Goal: Task Accomplishment & Management: Use online tool/utility

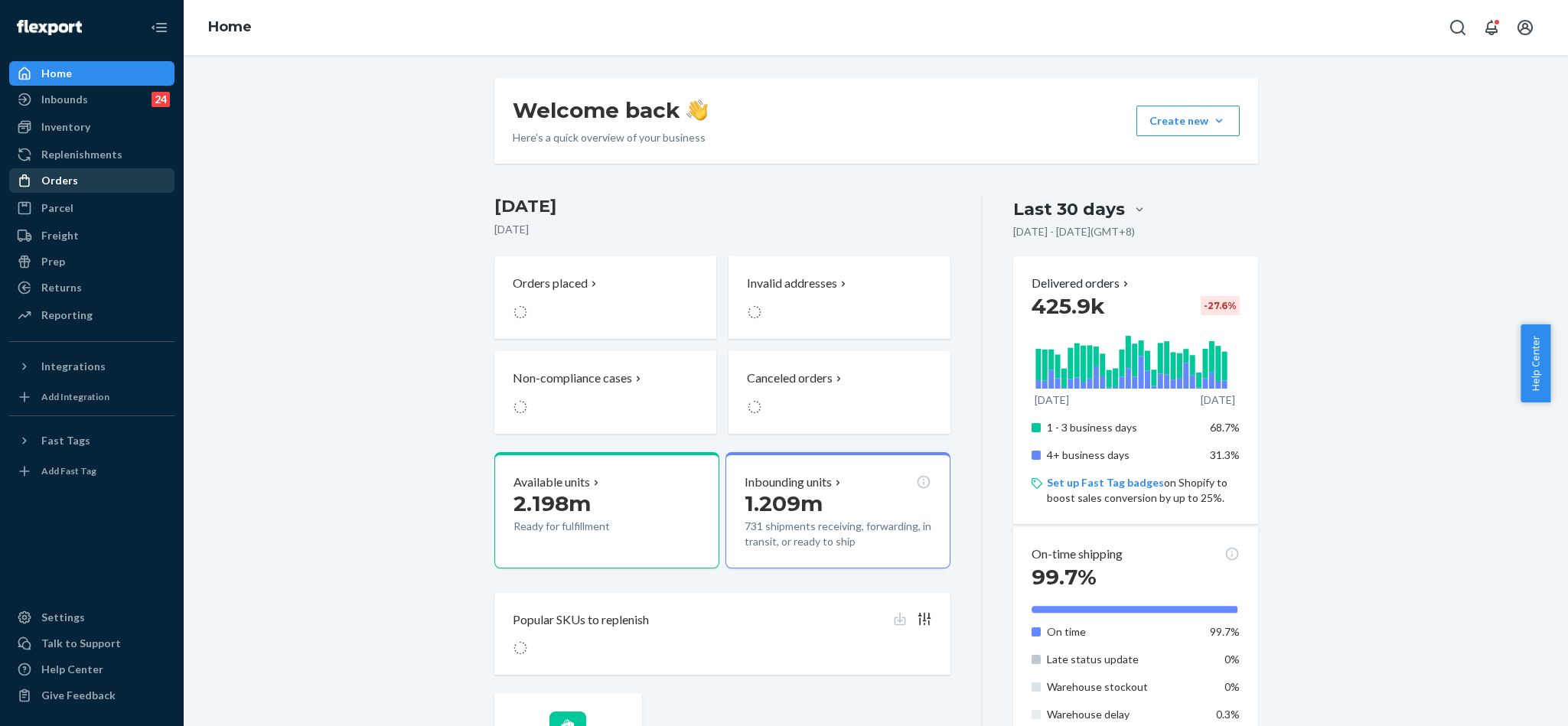
click at [84, 179] on div "Orders" at bounding box center [92, 180] width 162 height 21
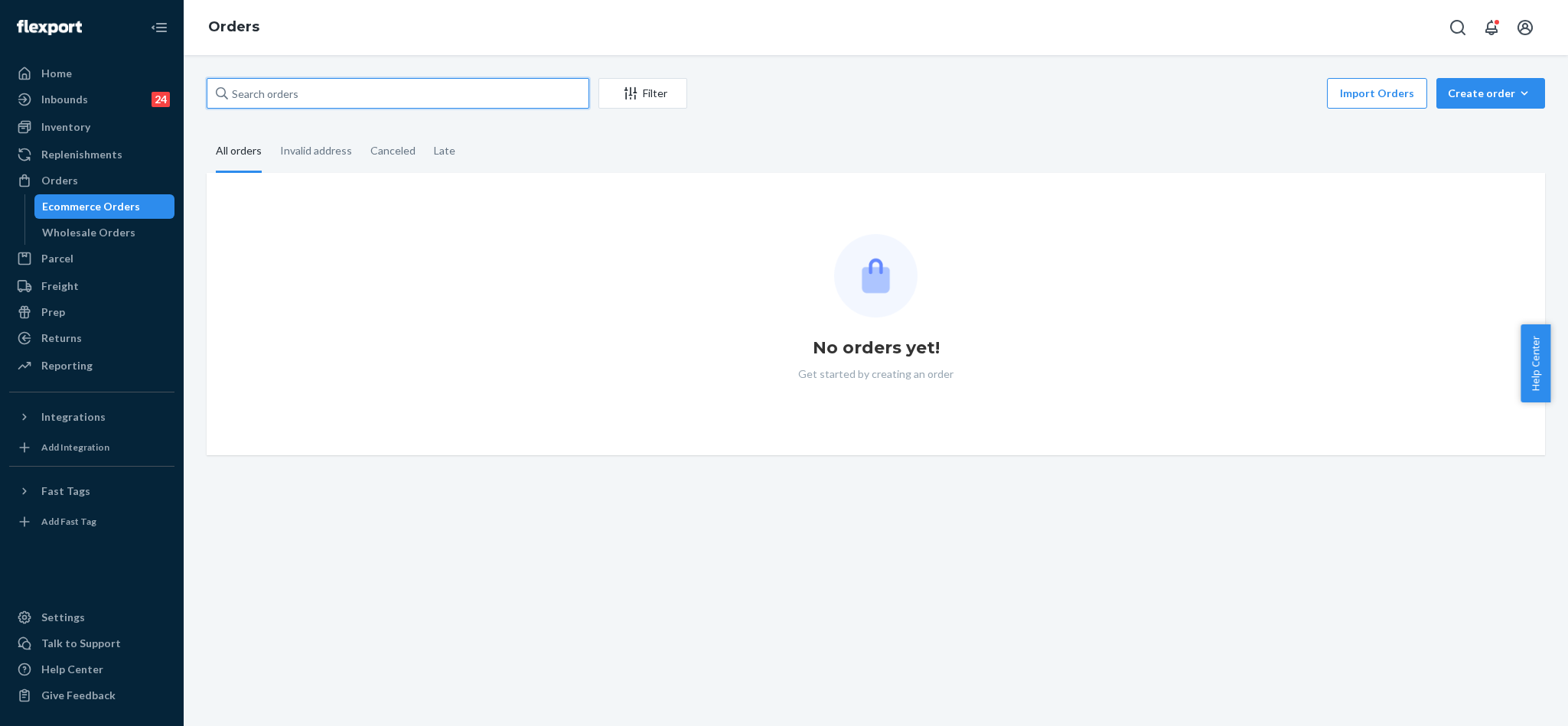
click at [360, 89] on input "text" at bounding box center [398, 93] width 382 height 31
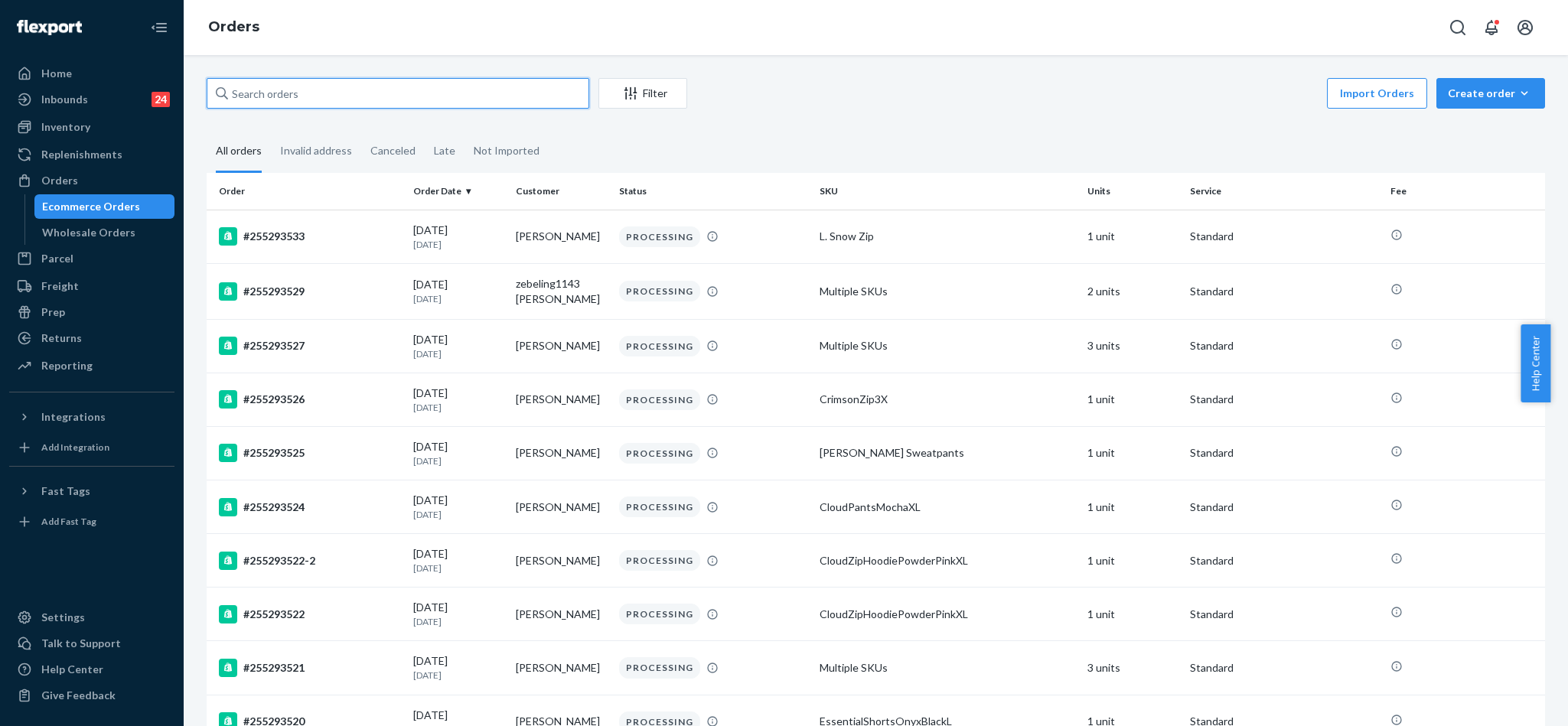
paste input "254532468"
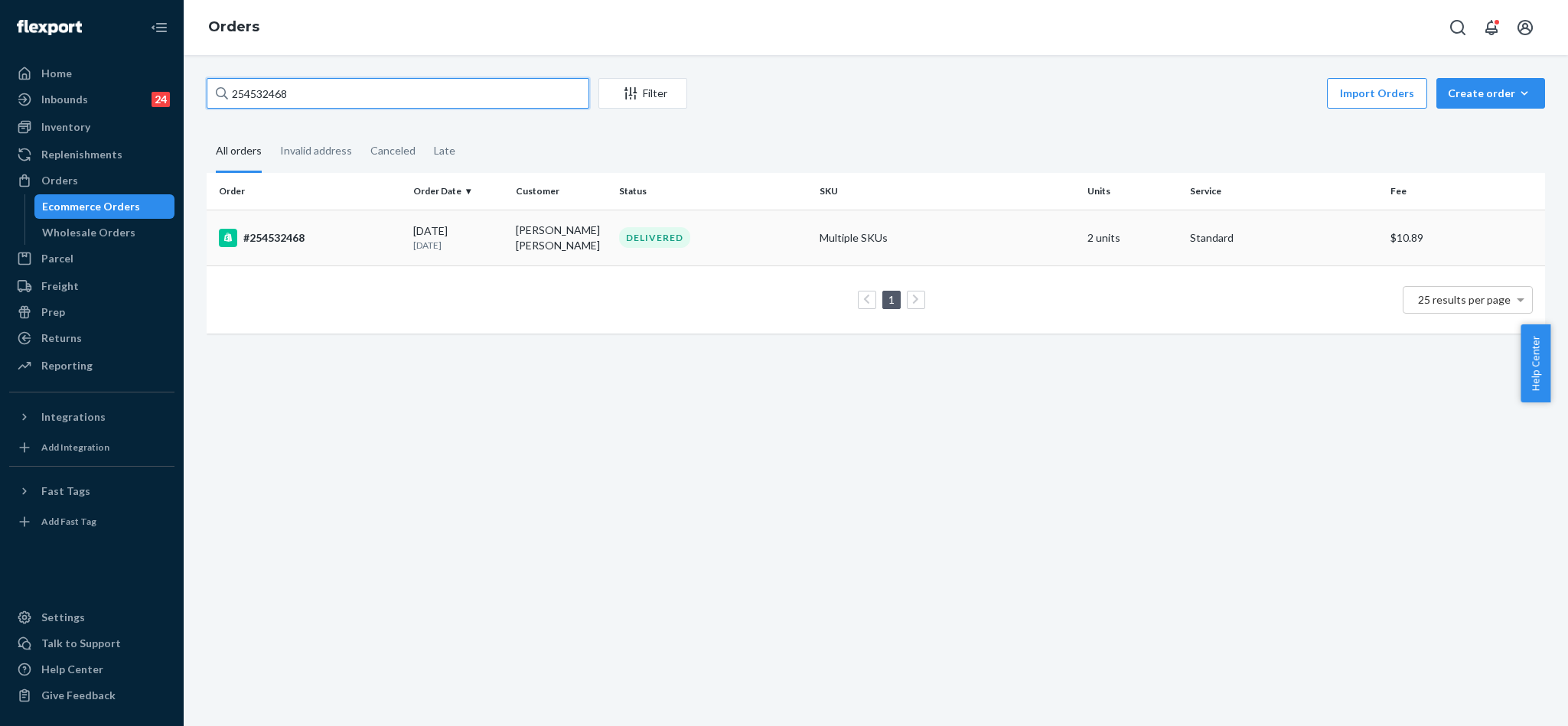
type input "254532468"
click at [278, 234] on div "#254532468" at bounding box center [310, 238] width 182 height 18
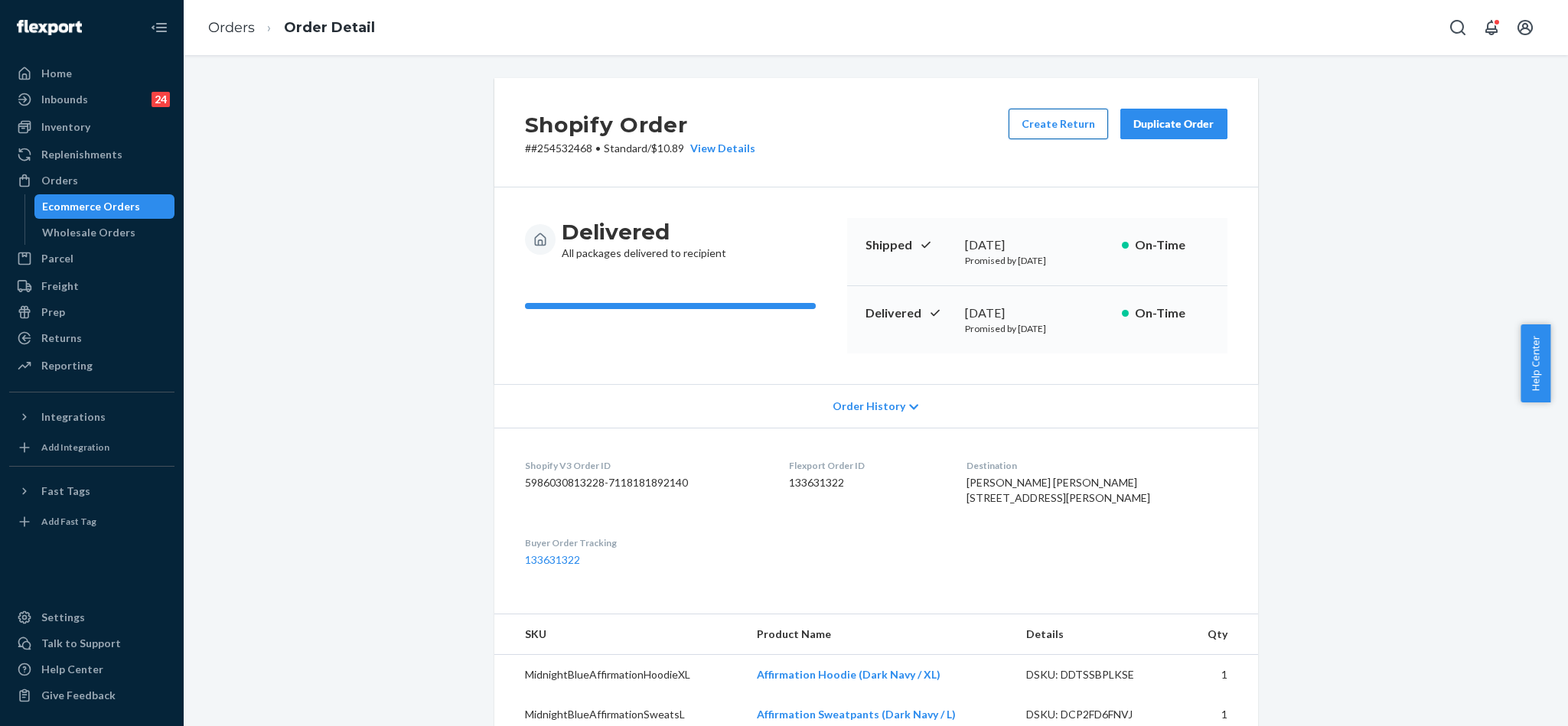
click at [1066, 122] on button "Create Return" at bounding box center [1058, 124] width 100 height 31
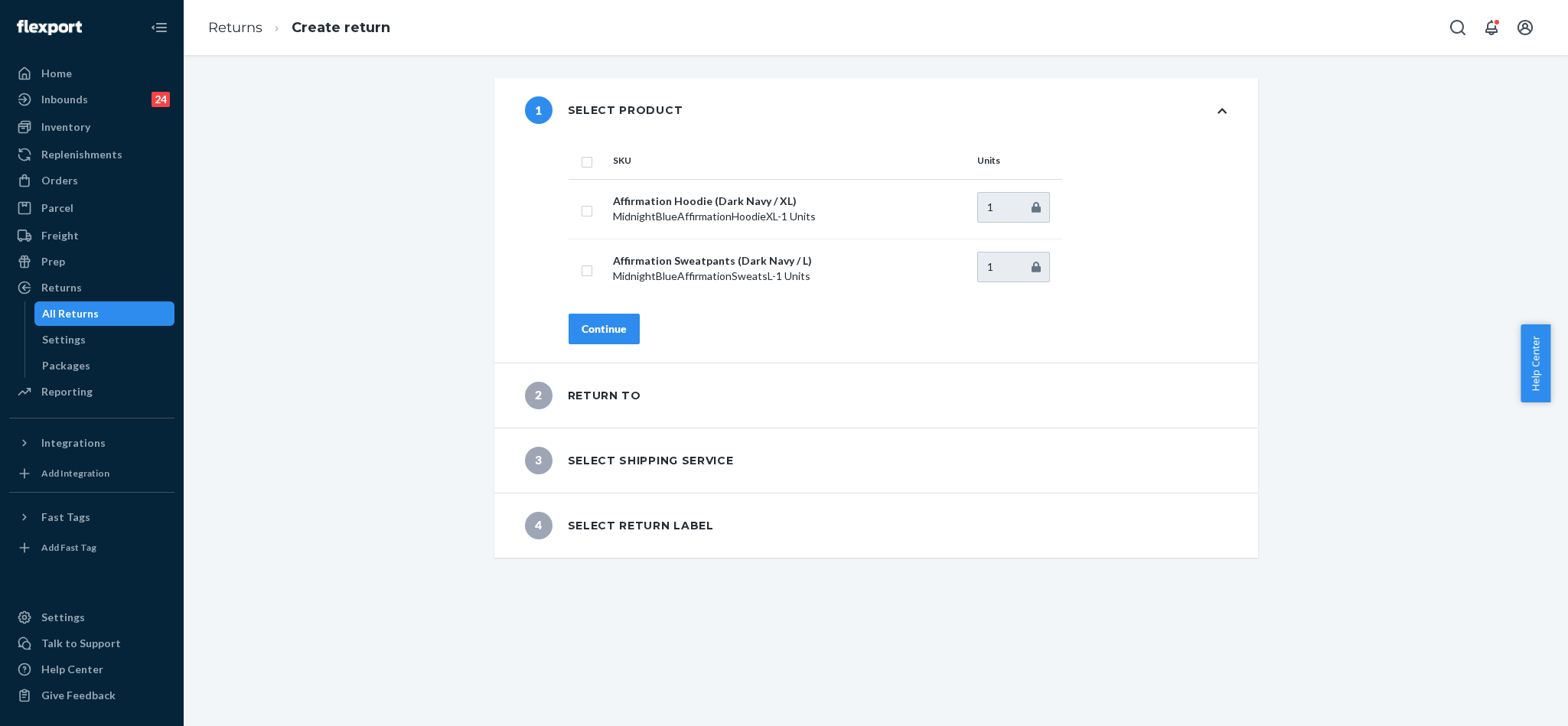
click at [581, 161] on input "checkbox" at bounding box center [587, 160] width 13 height 16
checkbox input "true"
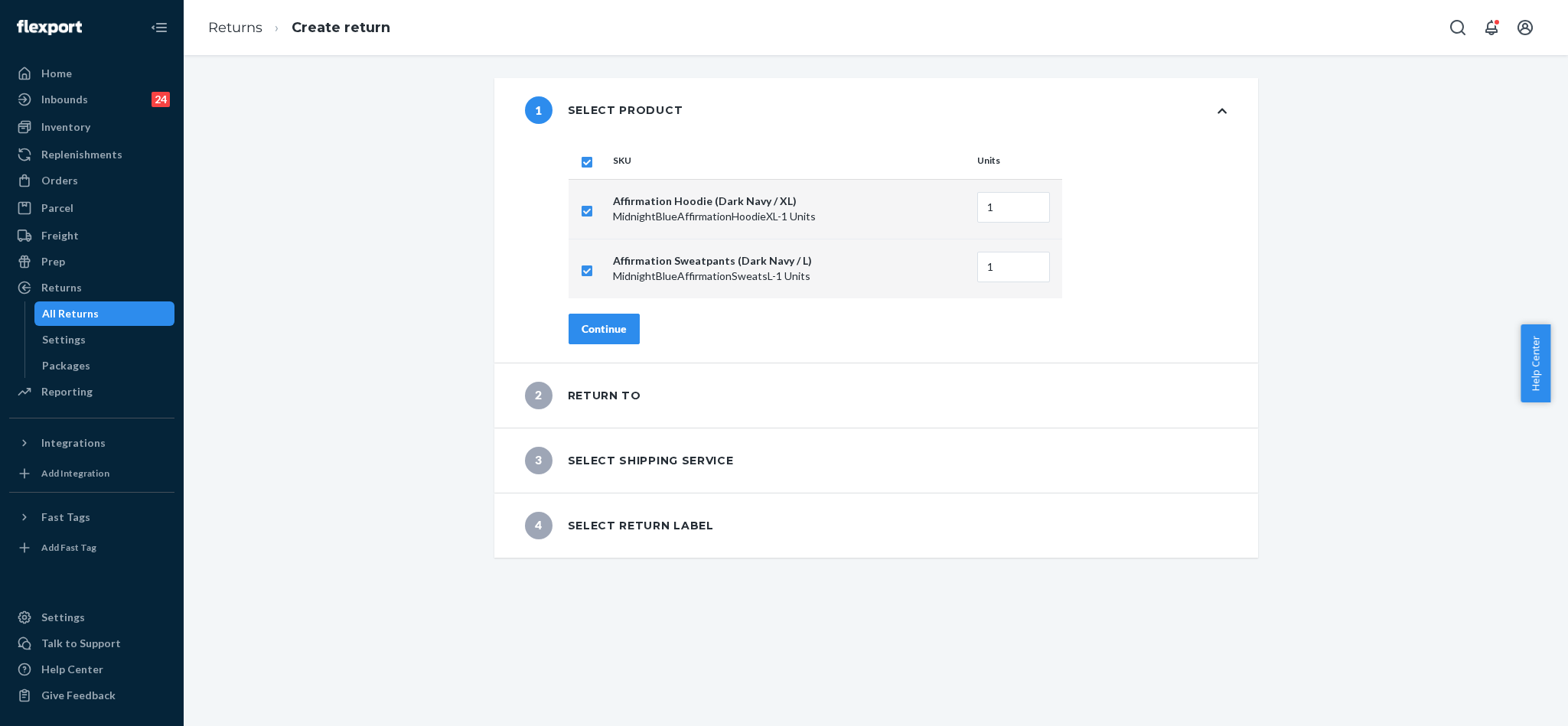
click at [593, 319] on button "Continue" at bounding box center [604, 329] width 71 height 31
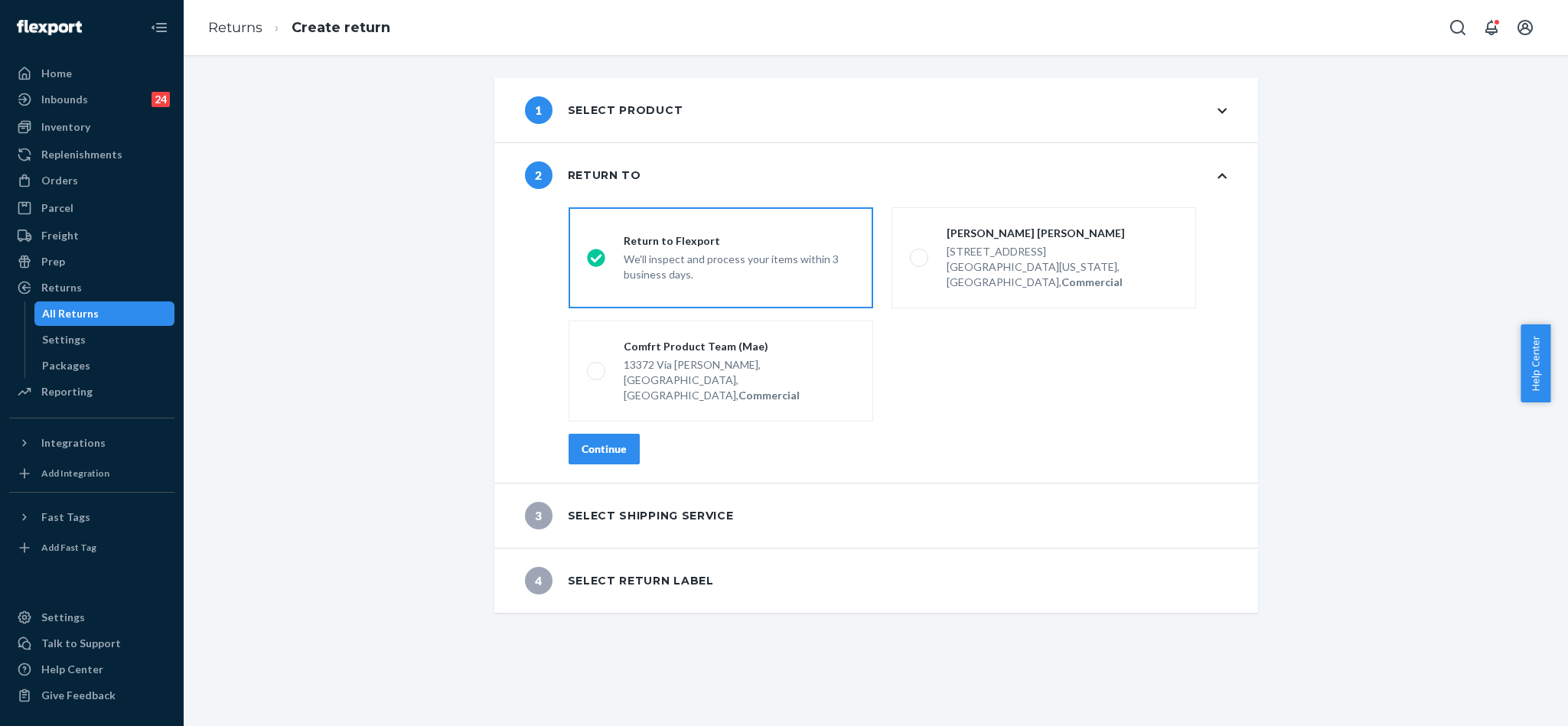
click at [598, 442] on div "Continue" at bounding box center [604, 449] width 45 height 15
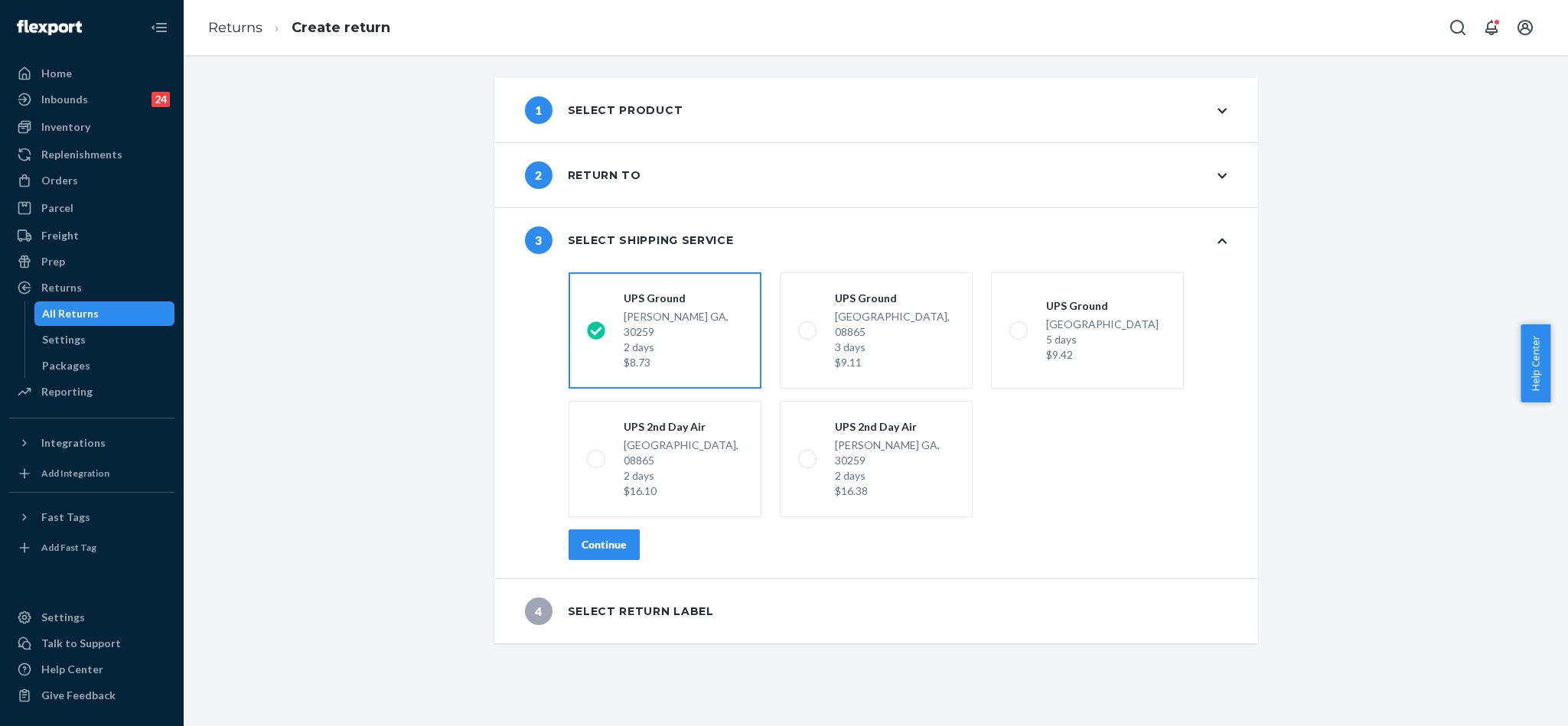
click at [608, 537] on div "Continue" at bounding box center [604, 544] width 45 height 15
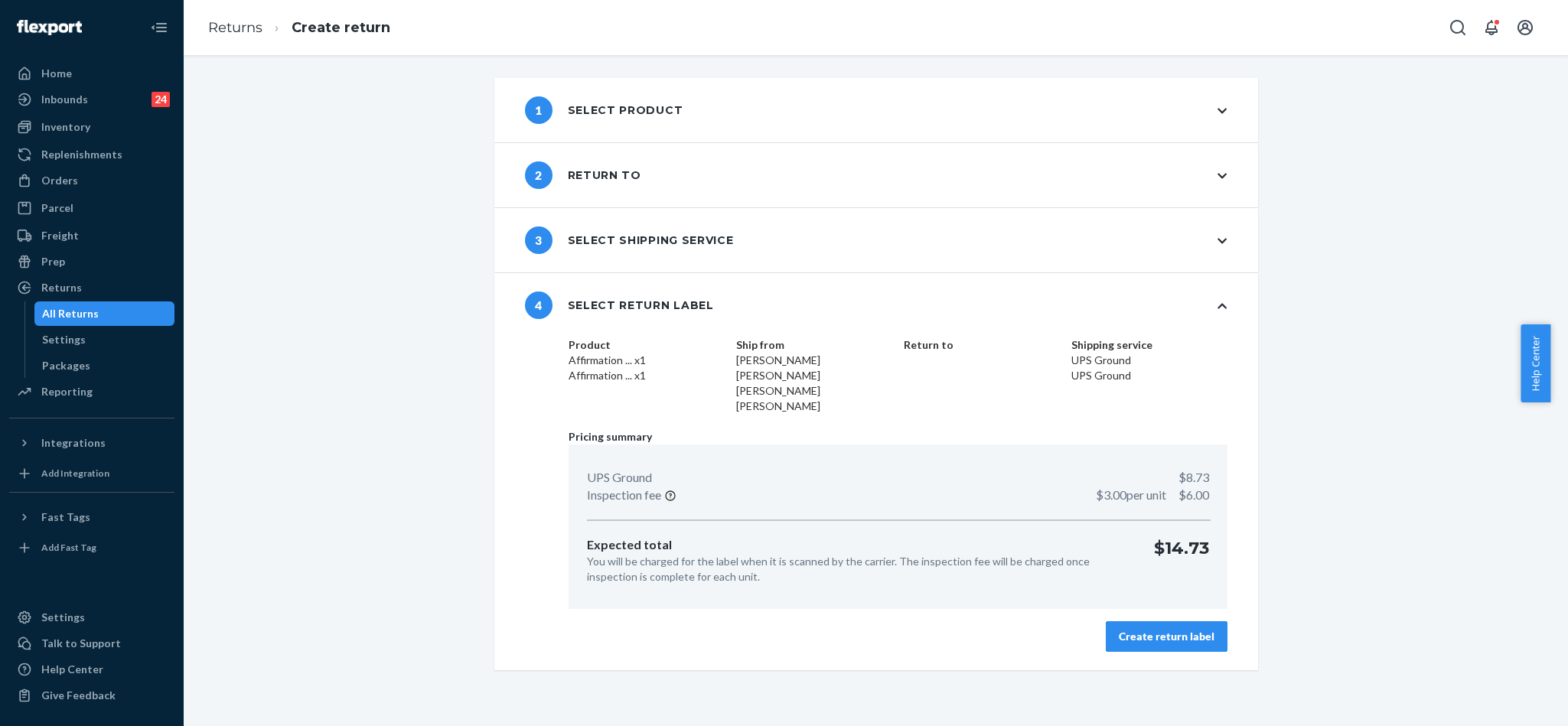
click at [1205, 622] on button "Create return label" at bounding box center [1167, 637] width 122 height 31
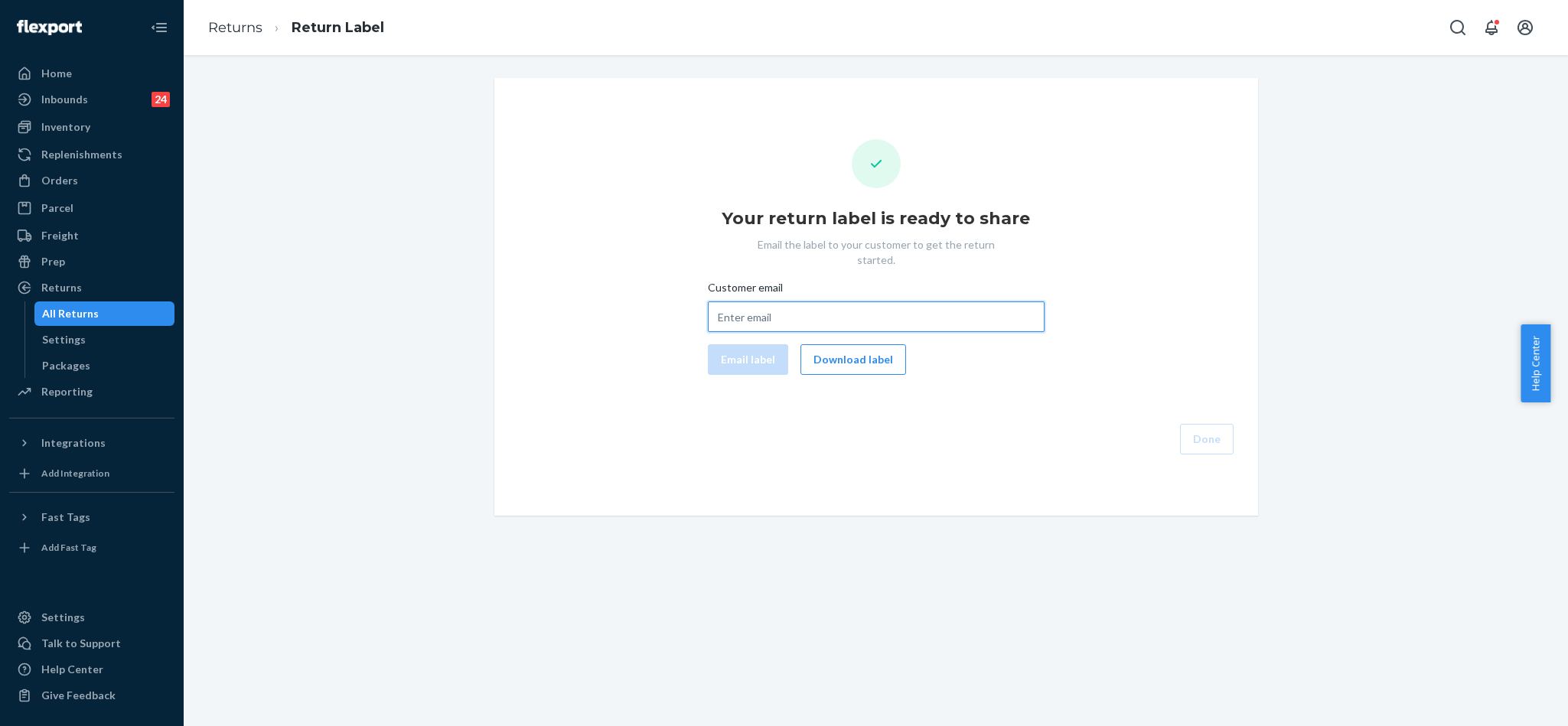
click at [717, 302] on input "Customer email" at bounding box center [876, 317] width 337 height 31
paste input "[PERSON_NAME][EMAIL_ADDRESS][PERSON_NAME][DOMAIN_NAME]"
type input "[PERSON_NAME][EMAIL_ADDRESS][PERSON_NAME][DOMAIN_NAME]"
click at [743, 345] on button "Email label" at bounding box center [748, 359] width 81 height 31
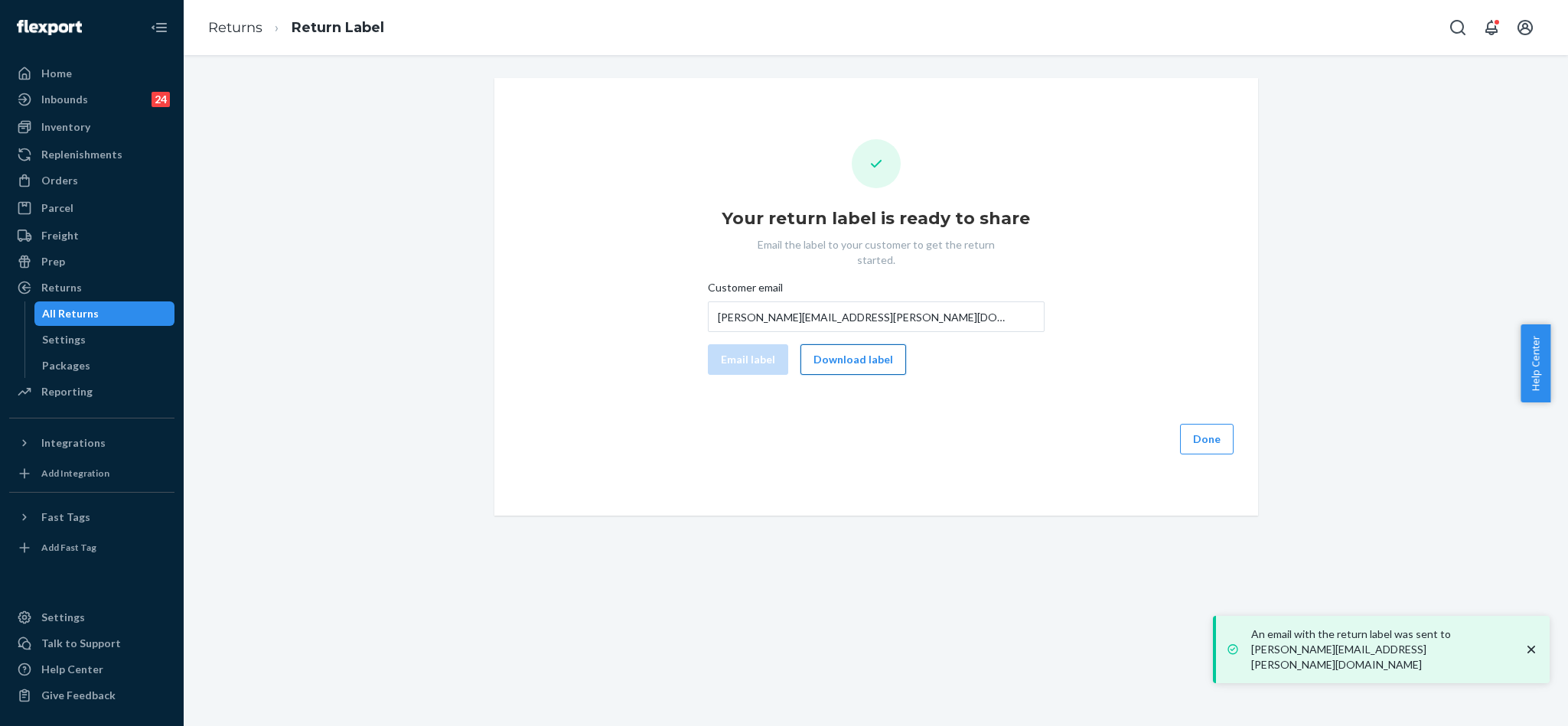
click at [880, 345] on button "Download label" at bounding box center [853, 359] width 106 height 31
